Goal: Task Accomplishment & Management: Manage account settings

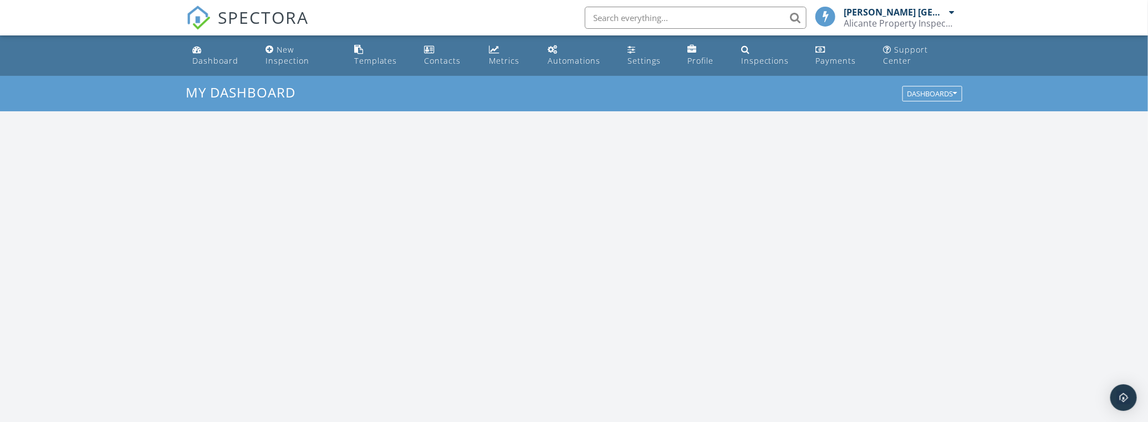
scroll to position [1025, 1164]
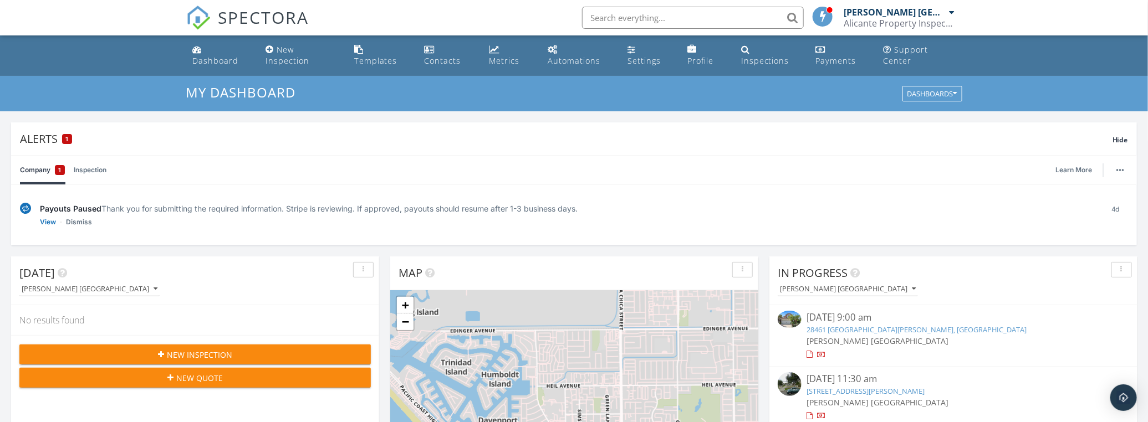
click at [59, 175] on span "1" at bounding box center [60, 170] width 3 height 11
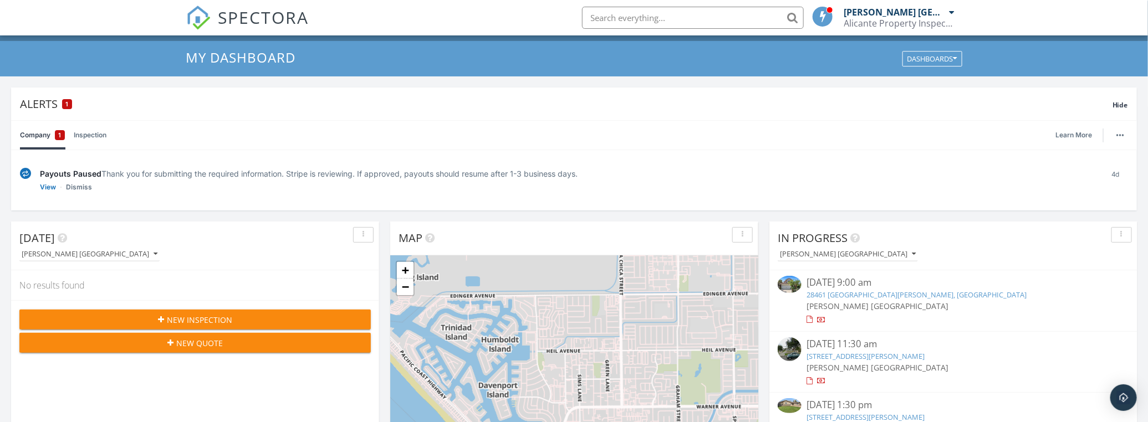
scroll to position [50, 0]
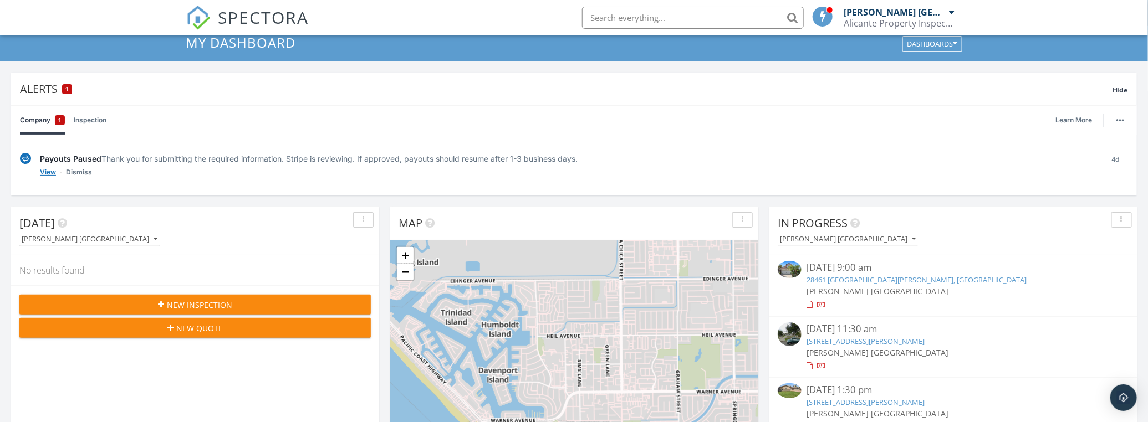
click at [45, 167] on link "View" at bounding box center [48, 172] width 16 height 11
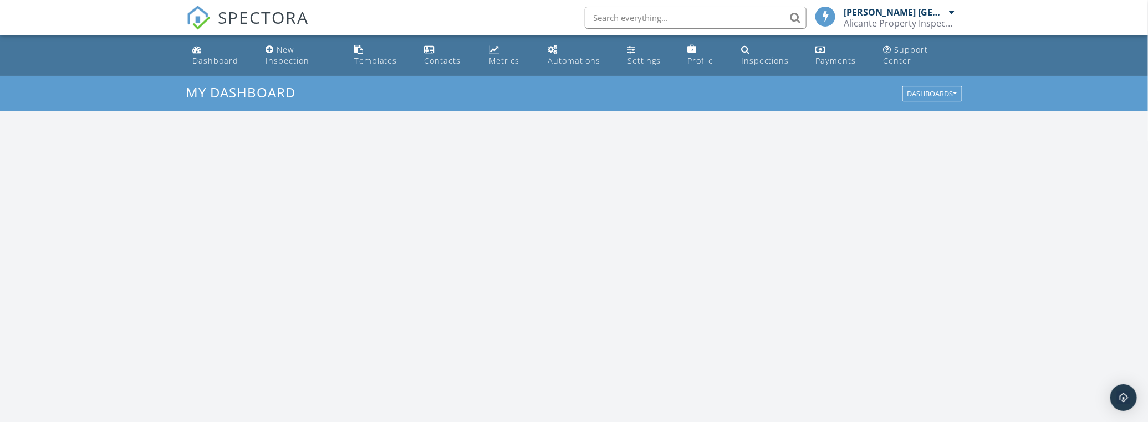
scroll to position [1025, 1164]
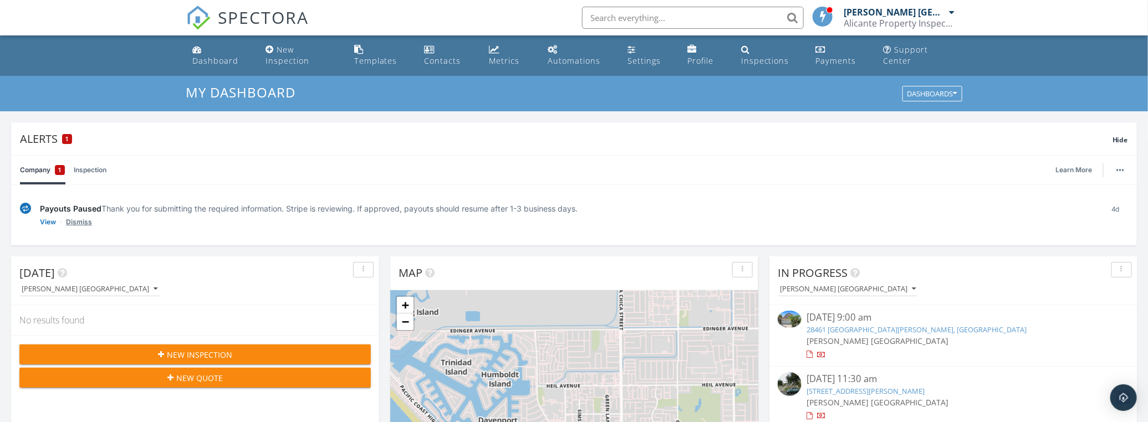
click at [76, 221] on link "Dismiss" at bounding box center [79, 222] width 26 height 11
click at [57, 220] on link "Restore Alert" at bounding box center [61, 222] width 42 height 11
click at [45, 222] on link "View" at bounding box center [48, 222] width 16 height 11
click at [61, 138] on div "Alerts 1" at bounding box center [566, 138] width 1093 height 15
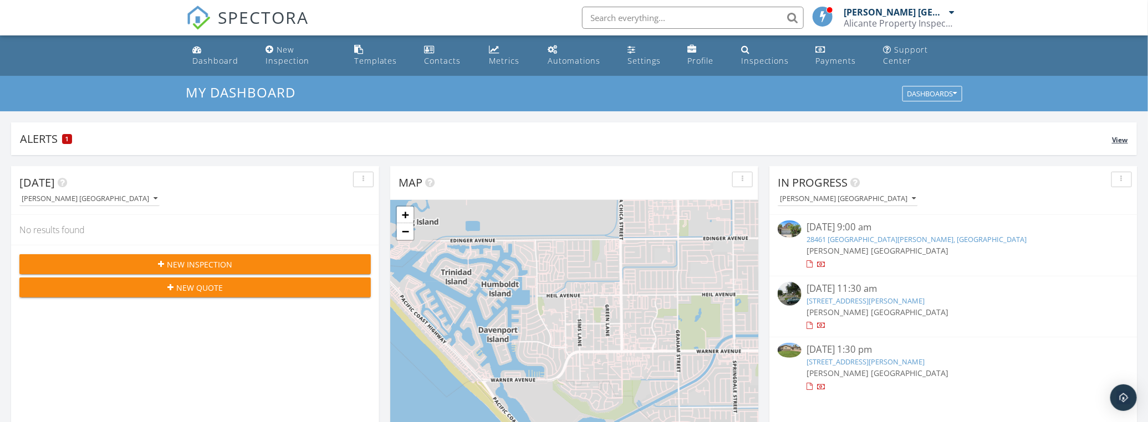
click at [58, 139] on div "Alerts 1" at bounding box center [566, 138] width 1092 height 15
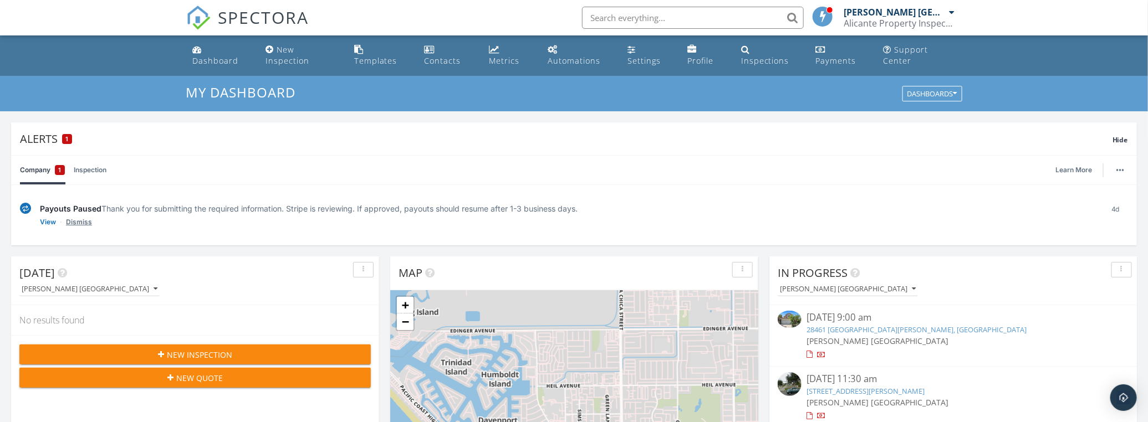
click at [80, 220] on link "Dismiss" at bounding box center [79, 222] width 26 height 11
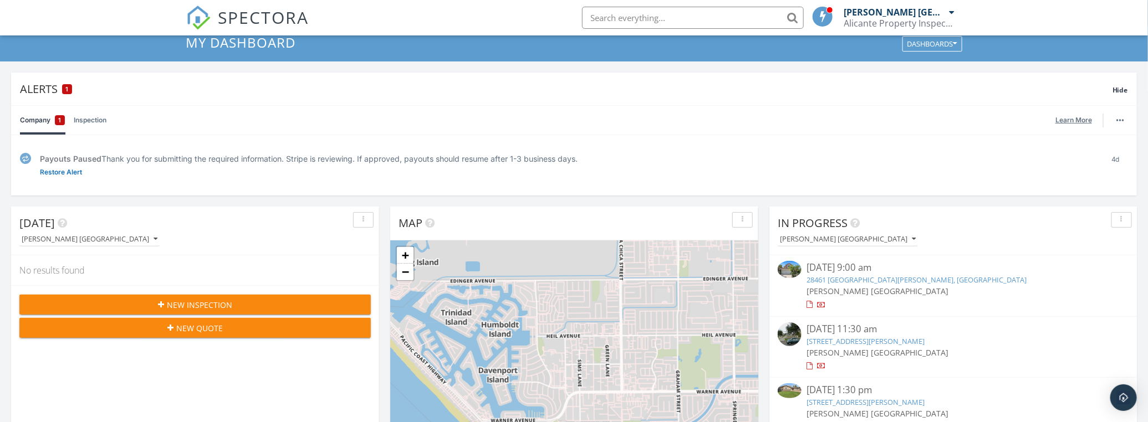
click at [1081, 117] on link "Learn More" at bounding box center [1076, 120] width 43 height 11
click at [1117, 119] on img "button" at bounding box center [1120, 120] width 8 height 2
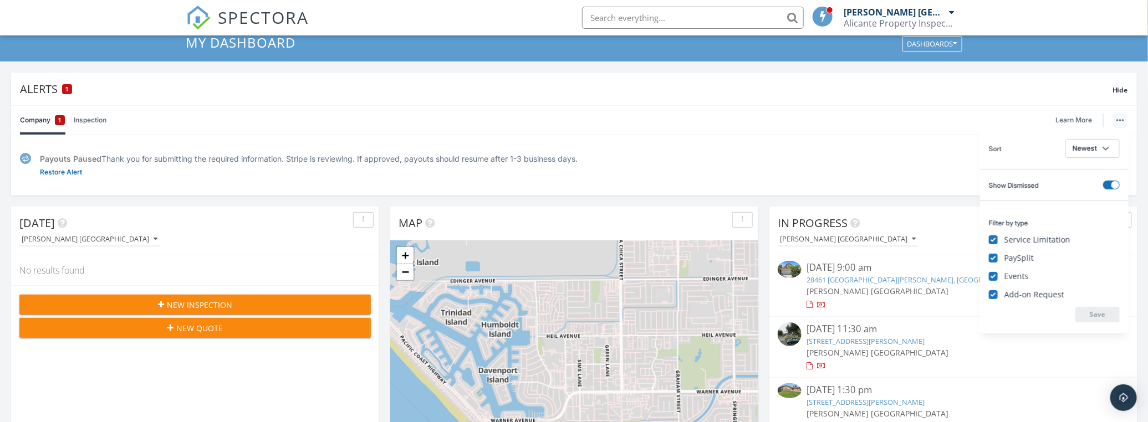
click at [925, 139] on div "Payouts Paused Thank you for submitting the required information. Stripe is rev…" at bounding box center [574, 165] width 1126 height 60
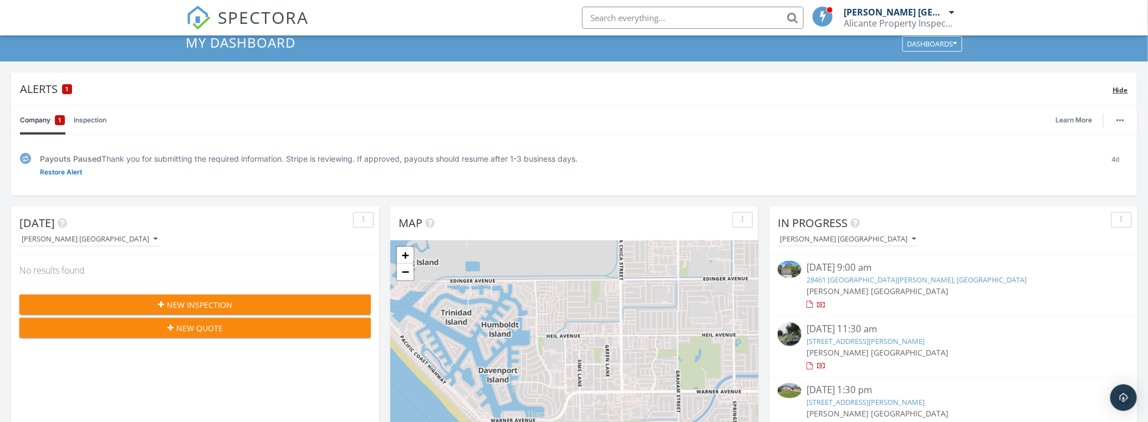
click at [1115, 85] on span "Hide" at bounding box center [1121, 89] width 16 height 9
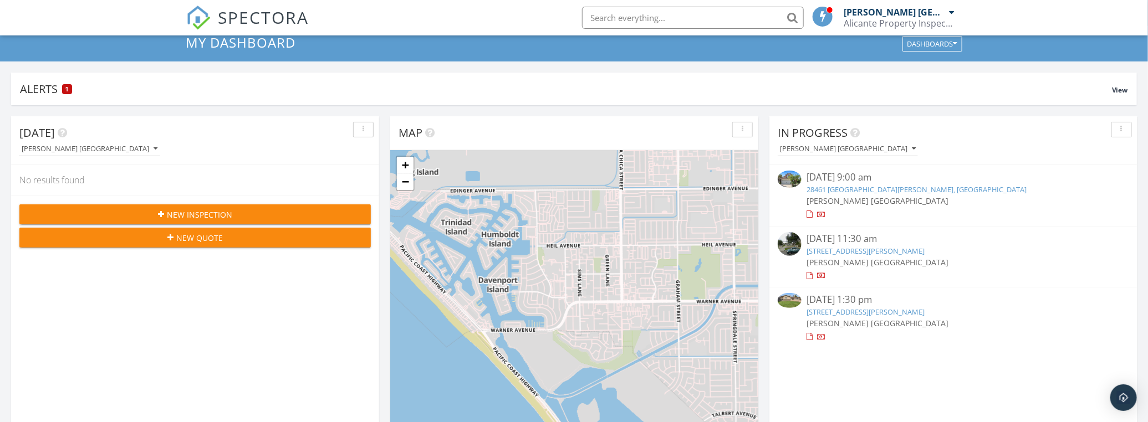
click at [838, 312] on link "13391 Laramore Ln, Garden Grove, Garden Grove" at bounding box center [866, 312] width 118 height 10
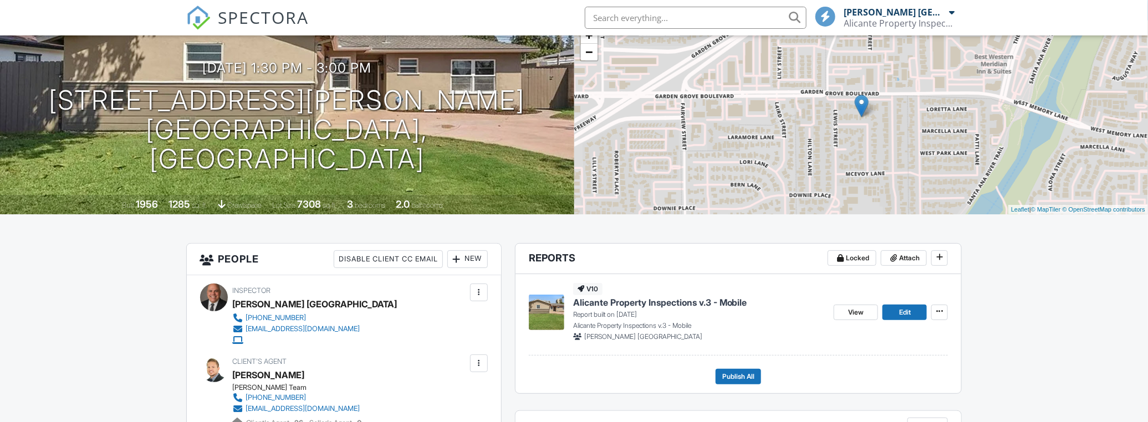
scroll to position [151, 0]
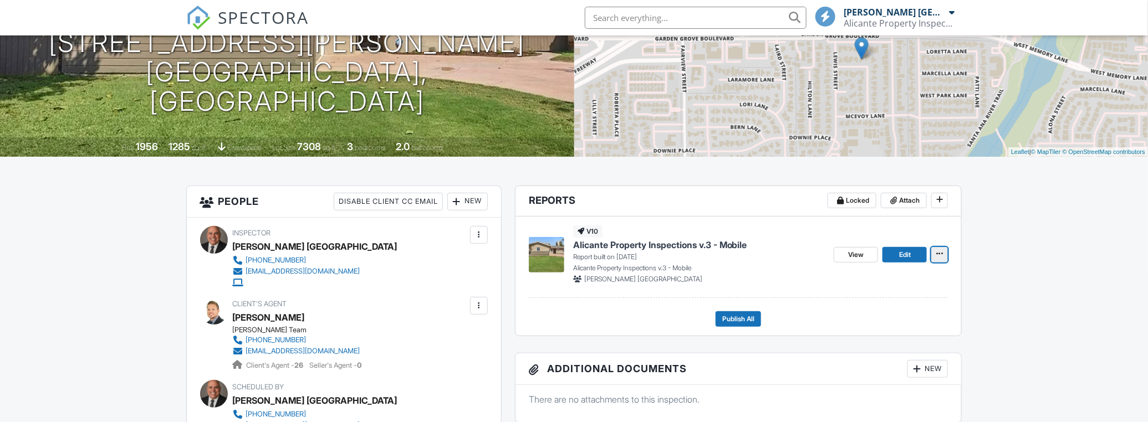
click at [941, 253] on icon at bounding box center [939, 254] width 7 height 8
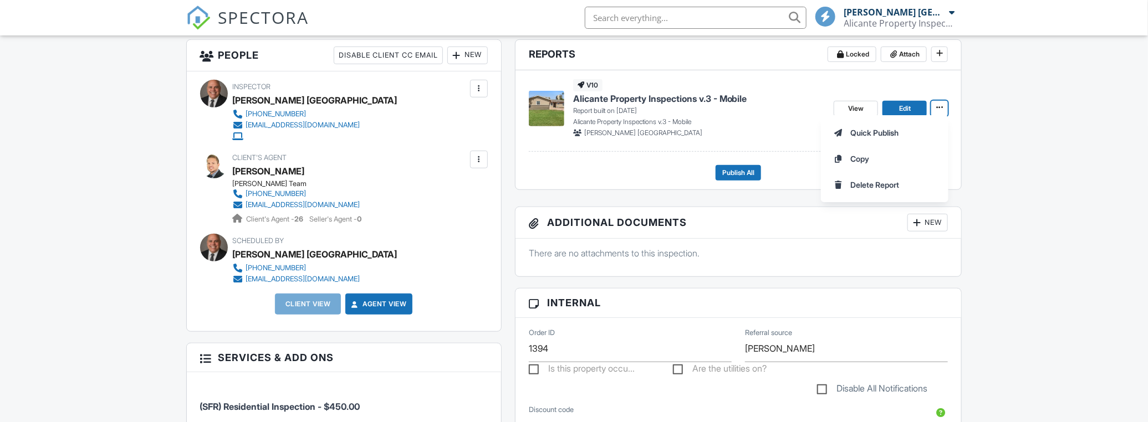
scroll to position [302, 0]
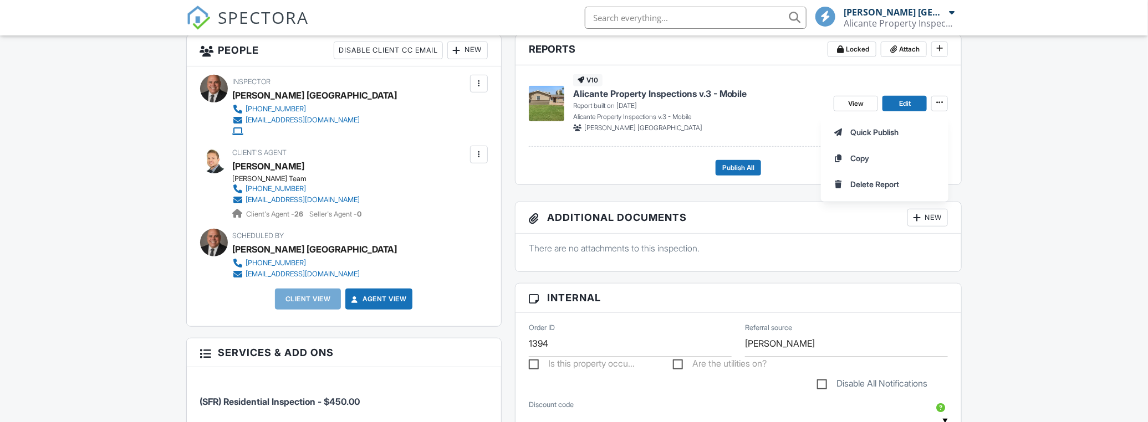
click at [775, 130] on div "[PERSON_NAME] [GEOGRAPHIC_DATA]" at bounding box center [699, 128] width 252 height 10
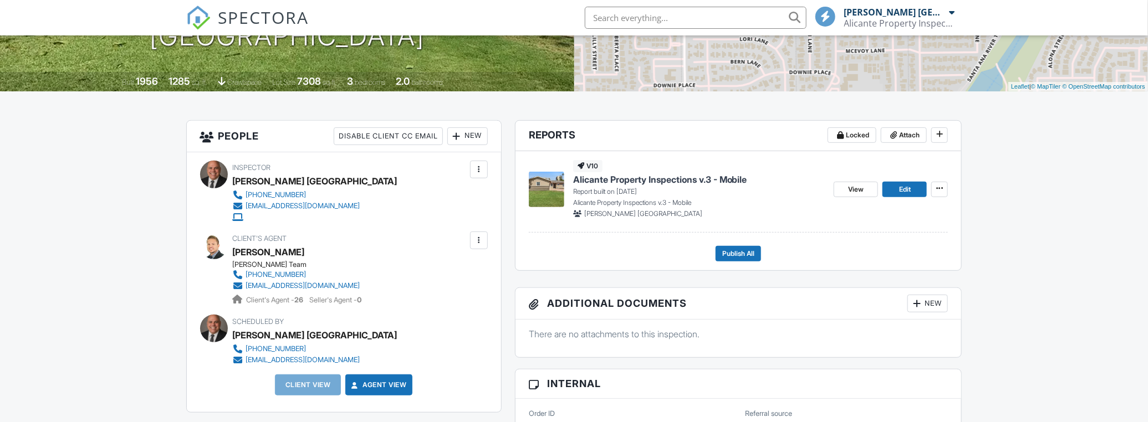
scroll to position [201, 0]
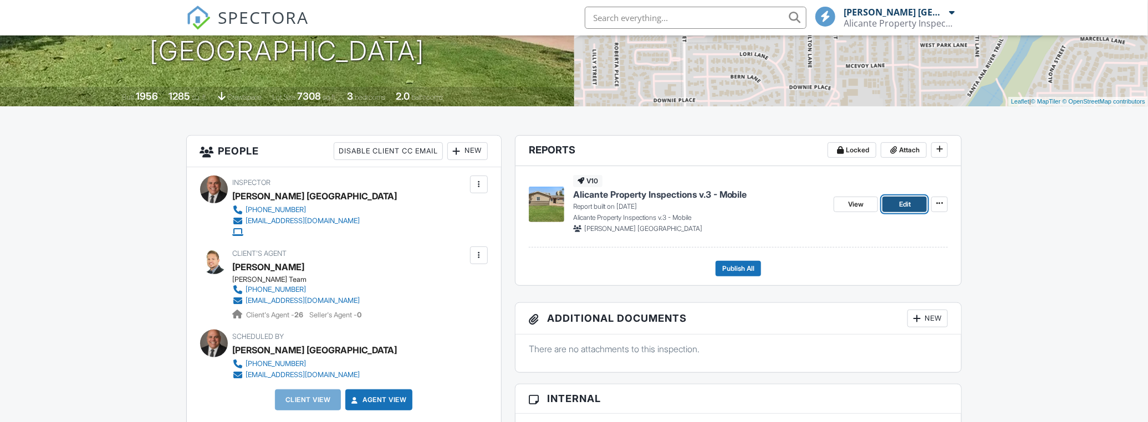
click at [904, 206] on span "Edit" at bounding box center [905, 204] width 12 height 11
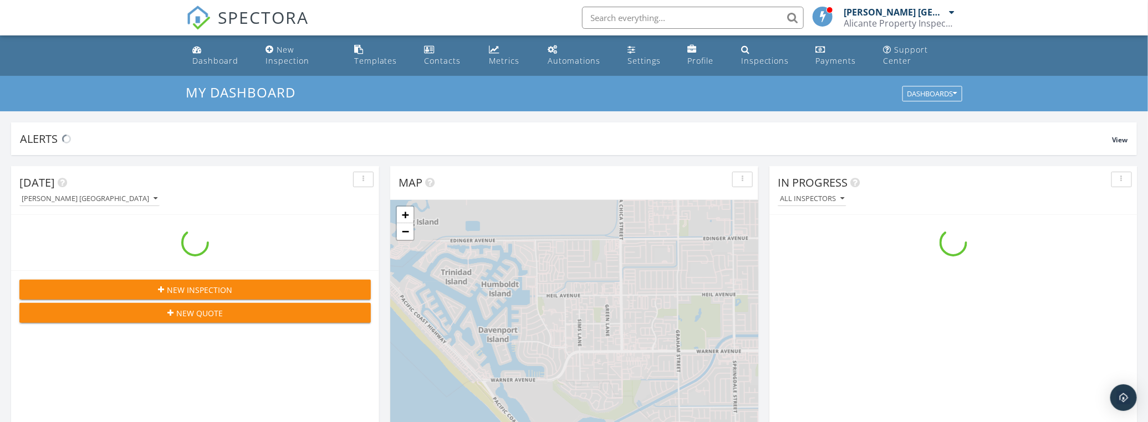
scroll to position [1025, 1164]
